Goal: Task Accomplishment & Management: Manage account settings

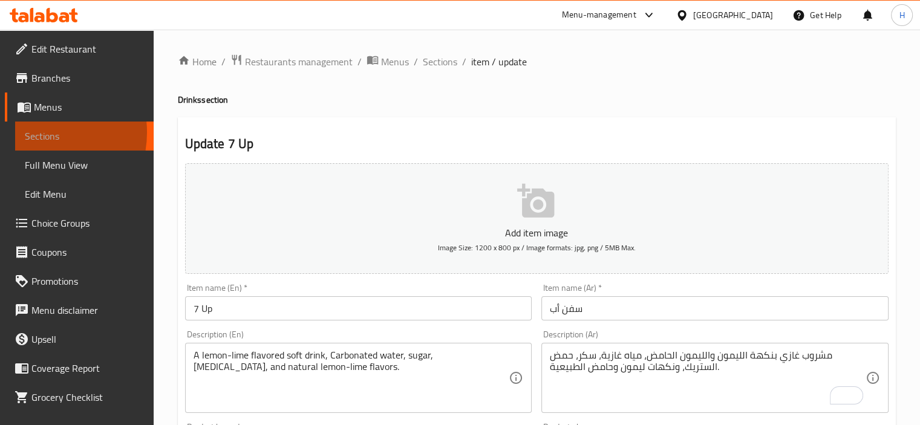
click at [36, 132] on span "Sections" at bounding box center [84, 136] width 119 height 15
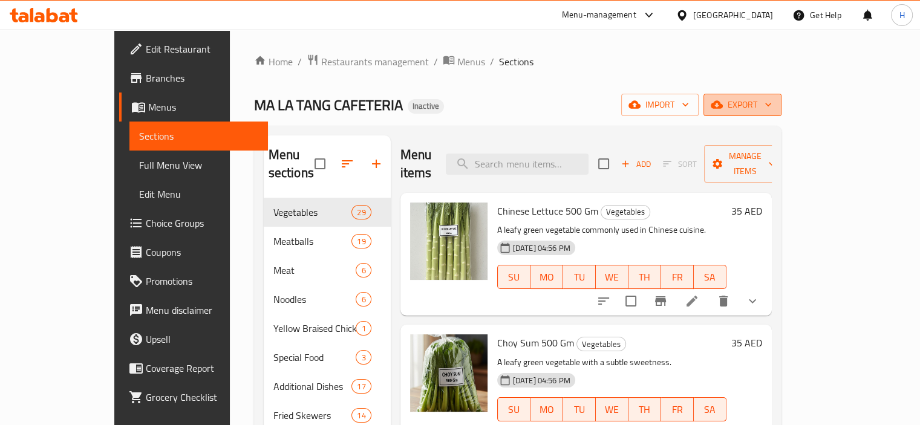
click at [771, 103] on span "export" at bounding box center [742, 104] width 59 height 15
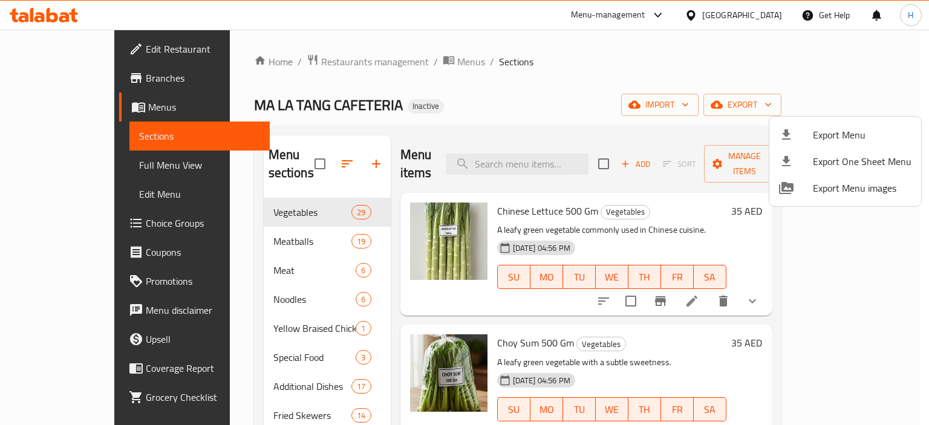
click at [825, 128] on span "Export Menu" at bounding box center [862, 135] width 99 height 15
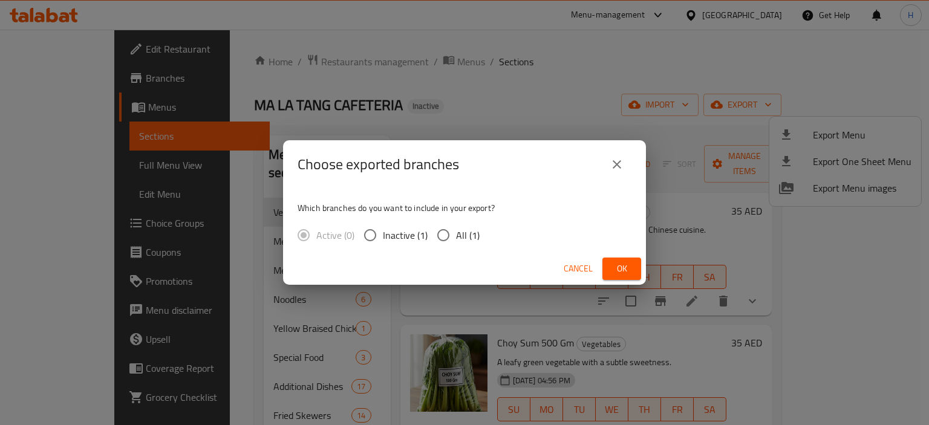
click at [459, 232] on span "All (1)" at bounding box center [468, 235] width 24 height 15
click at [456, 232] on input "All (1)" at bounding box center [442, 234] width 25 height 25
radio input "true"
click at [627, 271] on span "Ok" at bounding box center [621, 268] width 19 height 15
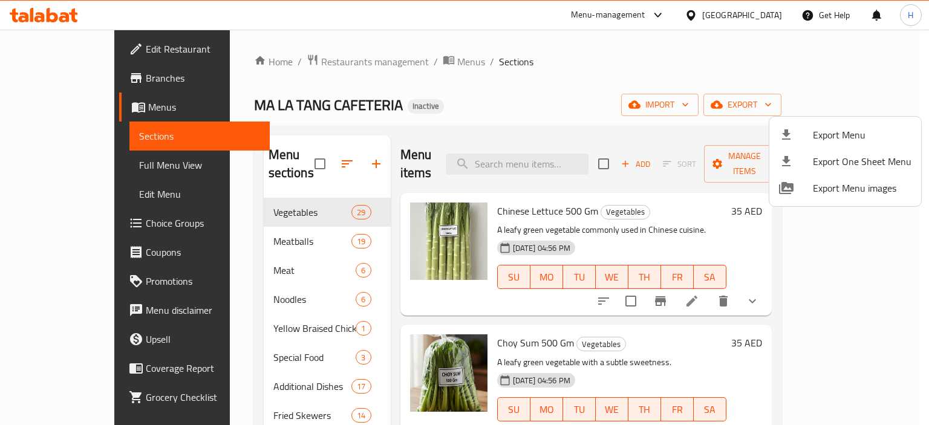
drag, startPoint x: 110, startPoint y: 166, endPoint x: 102, endPoint y: 166, distance: 8.5
click at [110, 166] on div at bounding box center [464, 212] width 929 height 425
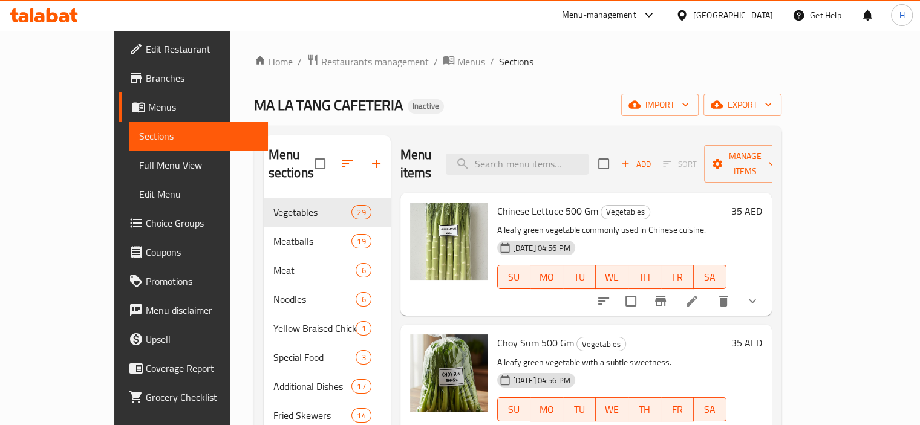
click at [139, 166] on span "Full Menu View" at bounding box center [198, 165] width 119 height 15
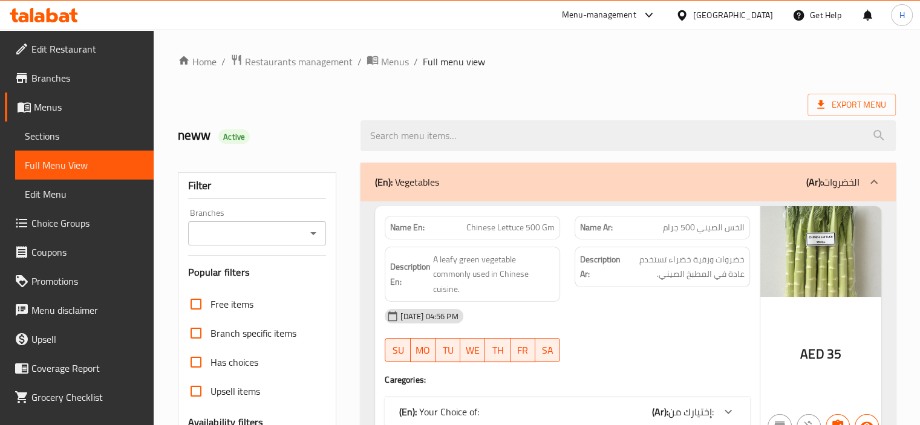
scroll to position [242, 0]
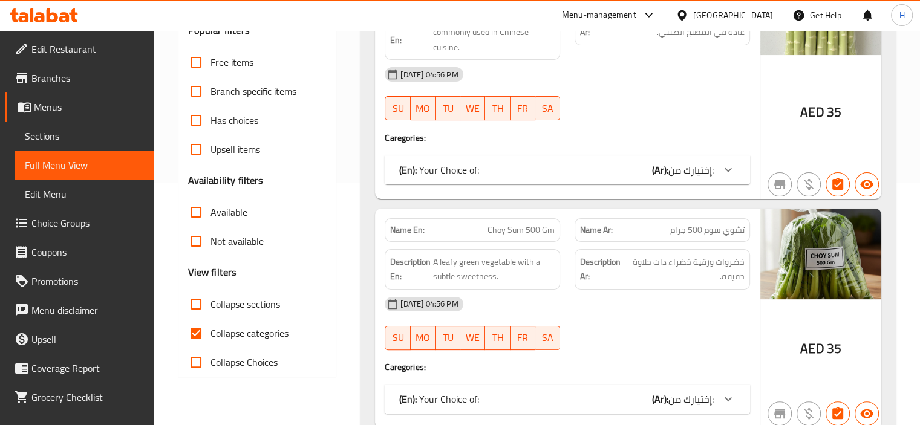
click at [254, 333] on span "Collapse categories" at bounding box center [249, 333] width 78 height 15
click at [210, 333] on input "Collapse categories" at bounding box center [195, 333] width 29 height 29
checkbox input "false"
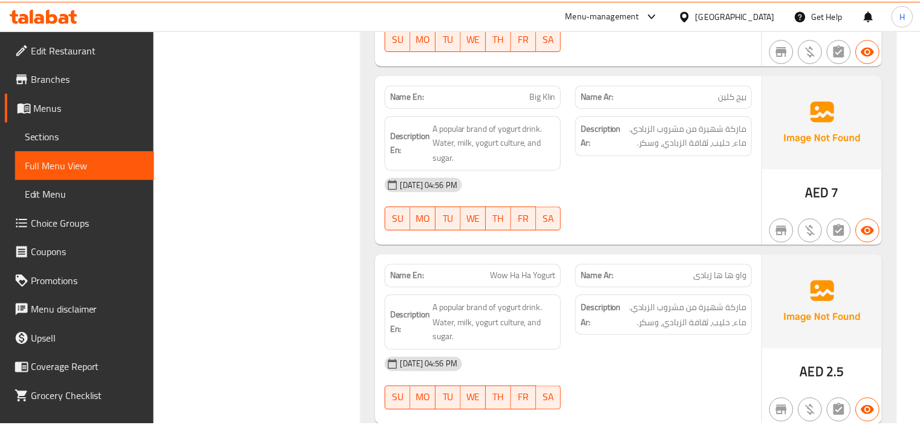
scroll to position [33388, 0]
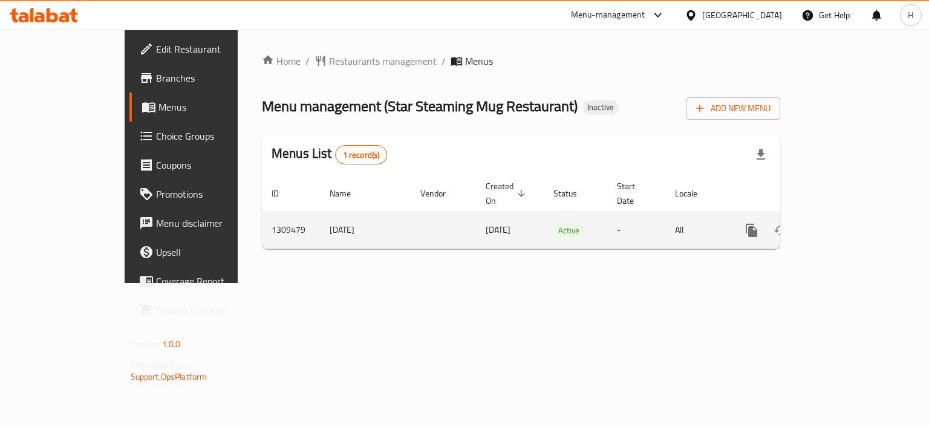
click at [853, 216] on link "enhanced table" at bounding box center [838, 230] width 29 height 29
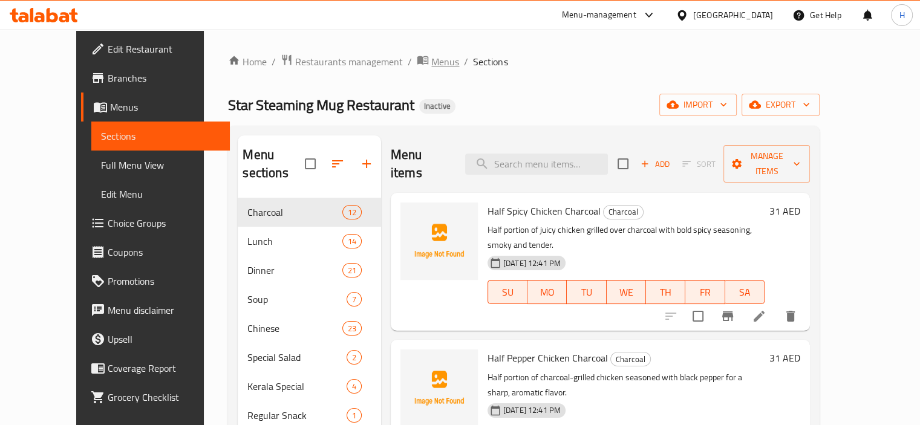
click at [431, 67] on span "Menus" at bounding box center [445, 61] width 28 height 15
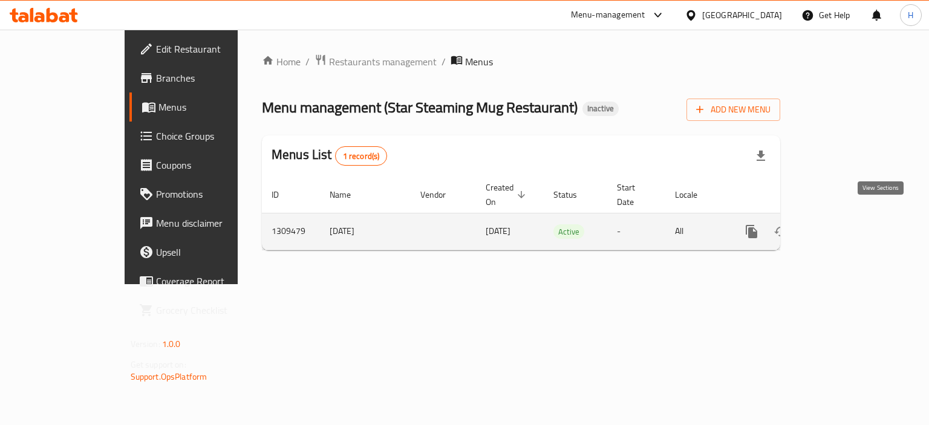
click at [844, 226] on icon "enhanced table" at bounding box center [838, 231] width 11 height 11
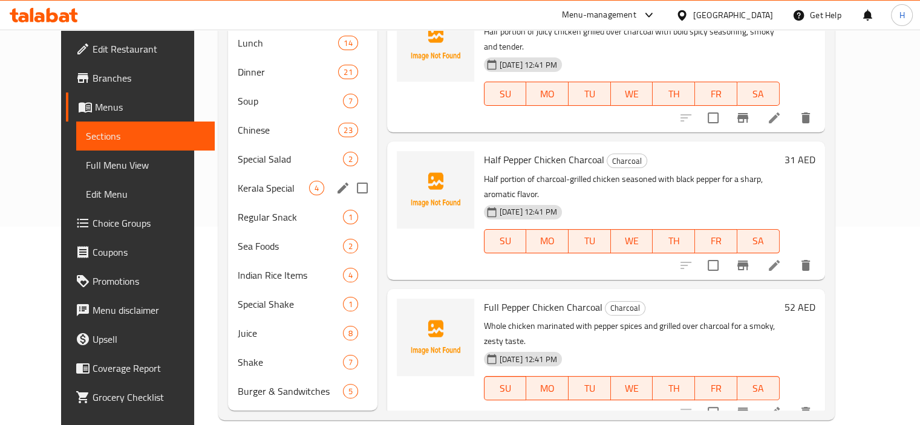
scroll to position [199, 0]
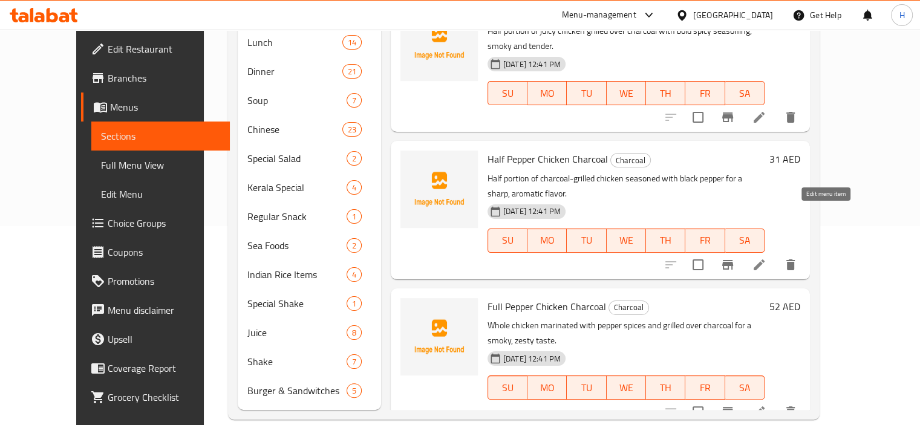
click at [766, 258] on icon at bounding box center [758, 265] width 15 height 15
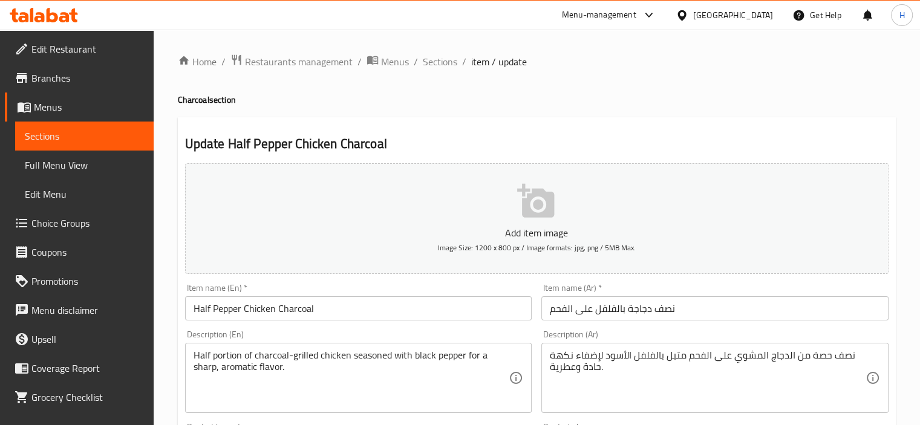
click at [84, 141] on span "Sections" at bounding box center [84, 136] width 119 height 15
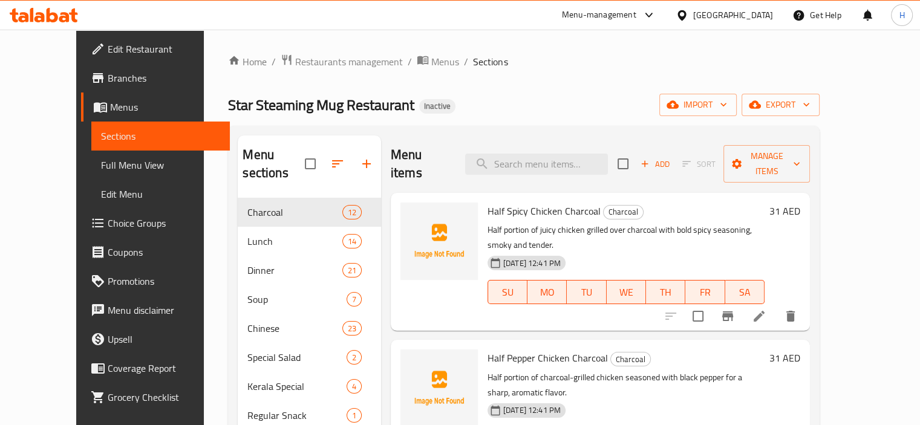
click at [108, 80] on span "Branches" at bounding box center [164, 78] width 112 height 15
